Goal: Navigation & Orientation: Find specific page/section

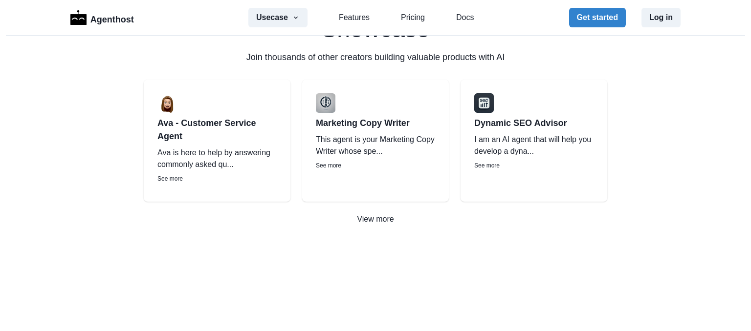
scroll to position [1446, 0]
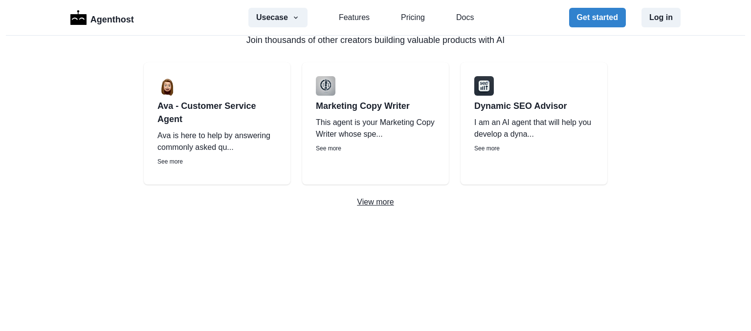
click at [387, 205] on p "View more" at bounding box center [375, 202] width 751 height 12
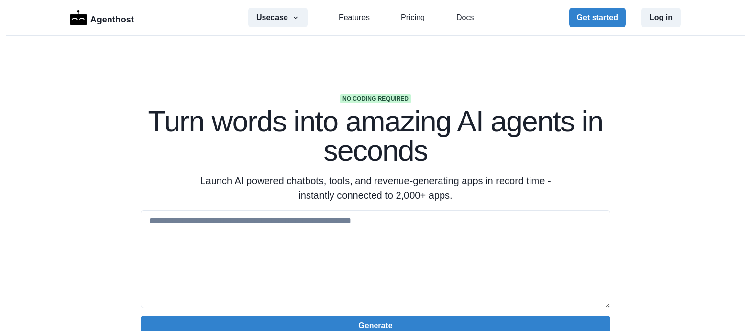
click at [342, 21] on link "Features" at bounding box center [354, 18] width 31 height 12
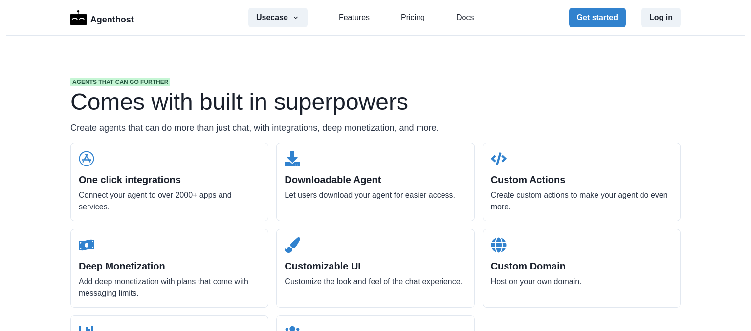
click at [348, 22] on div "Usecase AI SaaS Customer Support SMS Chatbot Sales Marketing Education Features…" at bounding box center [360, 18] width 225 height 20
click at [348, 22] on link "Features" at bounding box center [354, 18] width 31 height 12
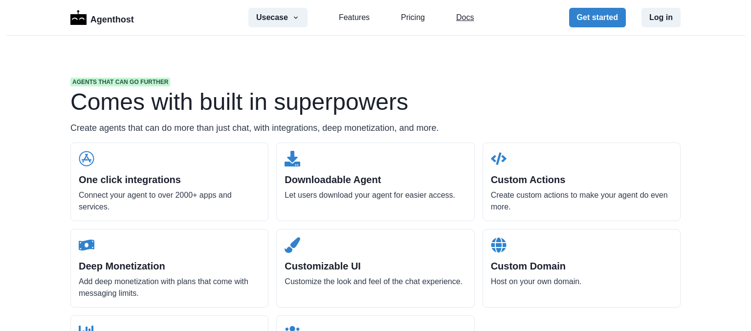
click at [456, 20] on link "Docs" at bounding box center [465, 18] width 18 height 12
click at [339, 17] on link "Features" at bounding box center [354, 18] width 31 height 12
